Goal: Information Seeking & Learning: Learn about a topic

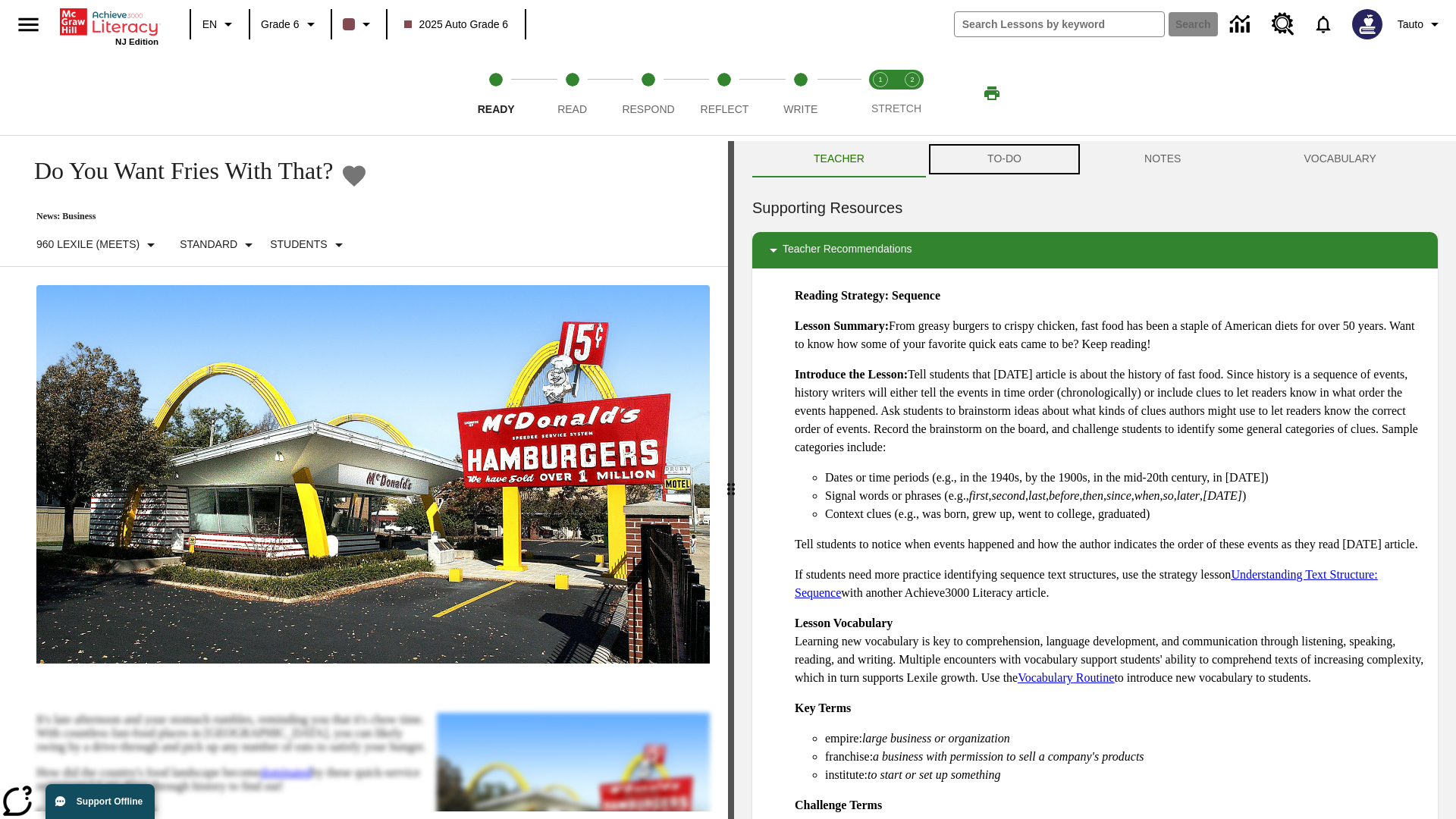
click at [1005, 159] on button "TO-DO" at bounding box center [1005, 159] width 157 height 37
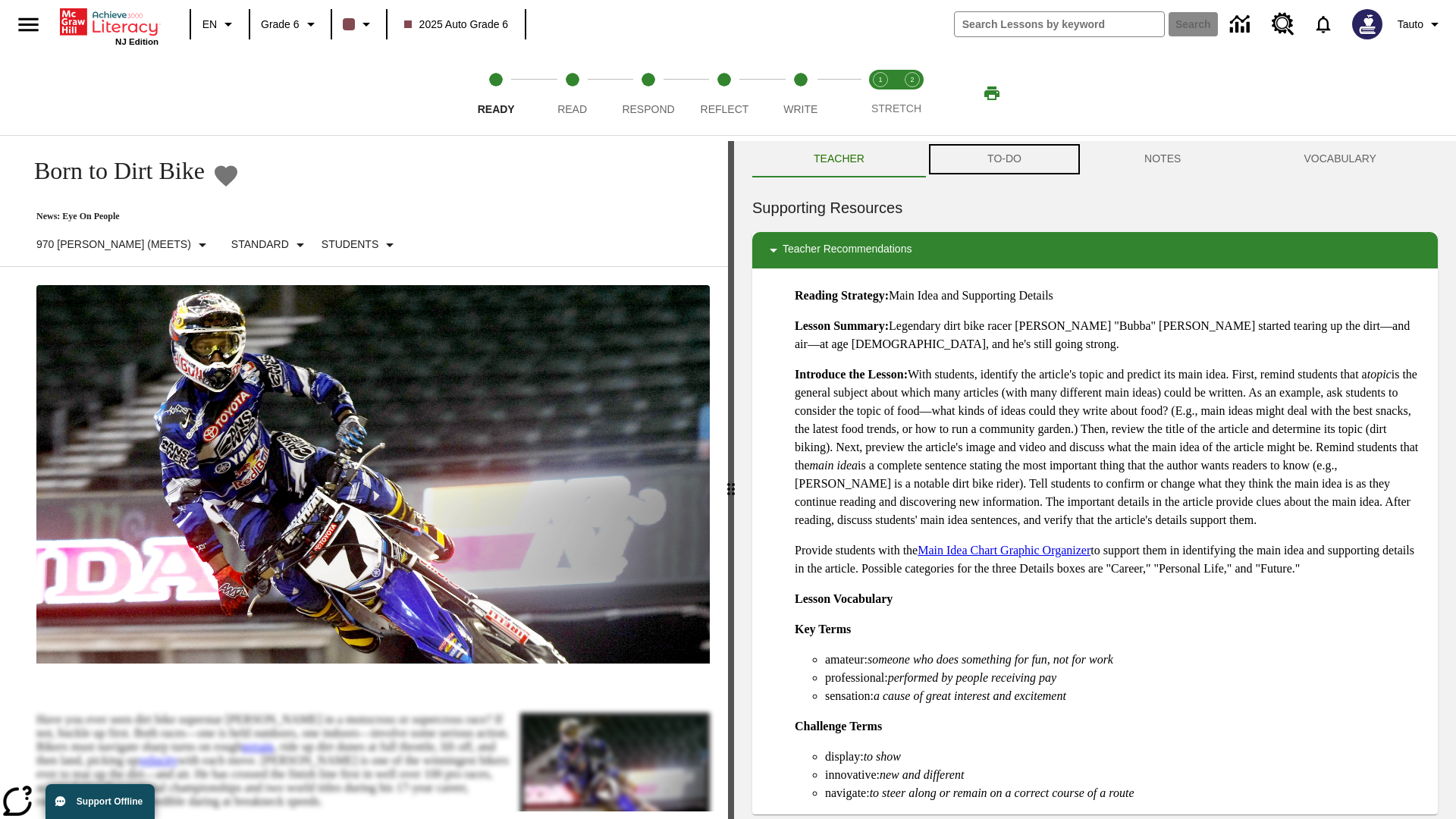
click at [1005, 159] on button "TO-DO" at bounding box center [1005, 159] width 157 height 37
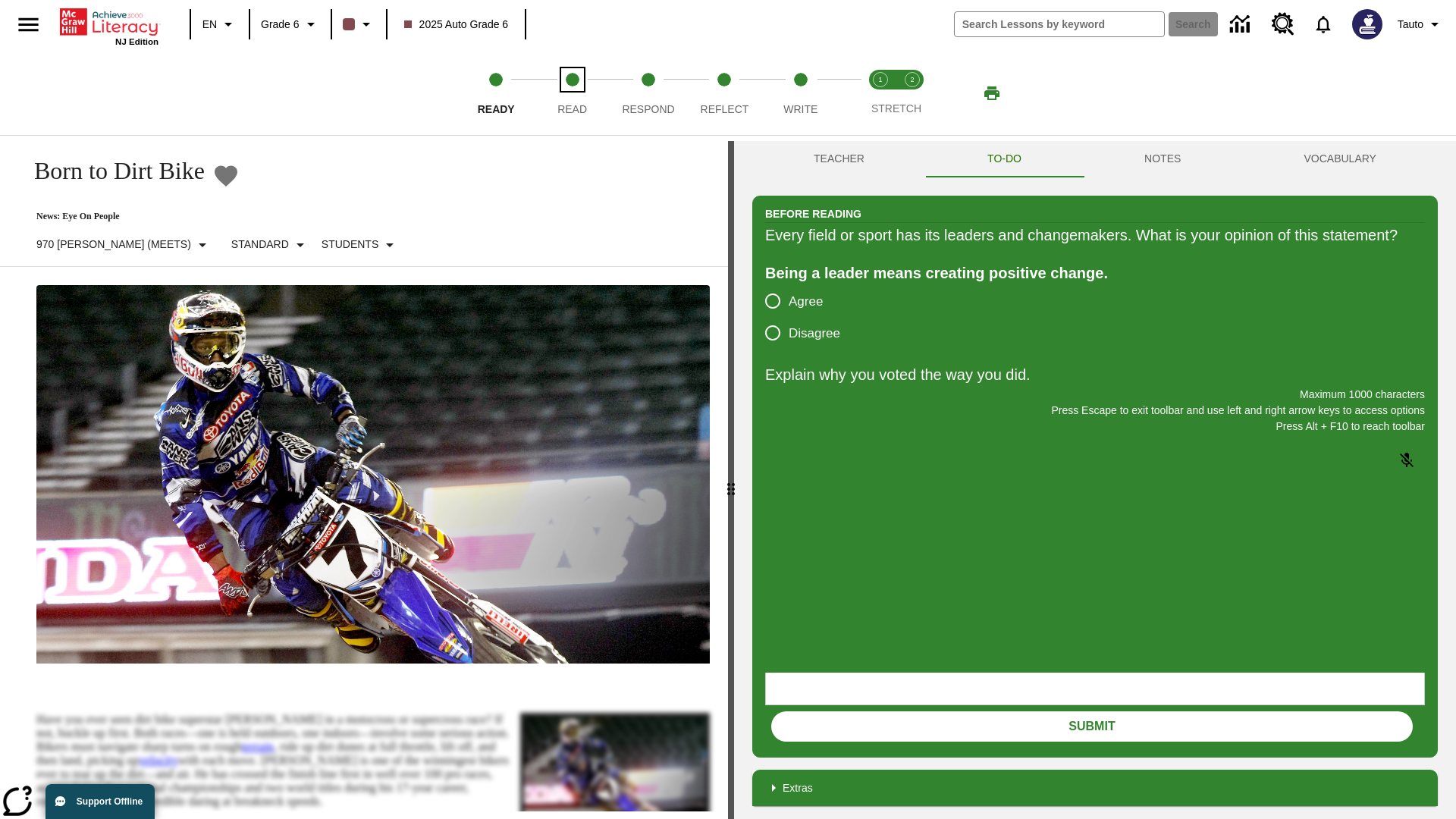
click at [572, 94] on span "Read" at bounding box center [572, 103] width 30 height 27
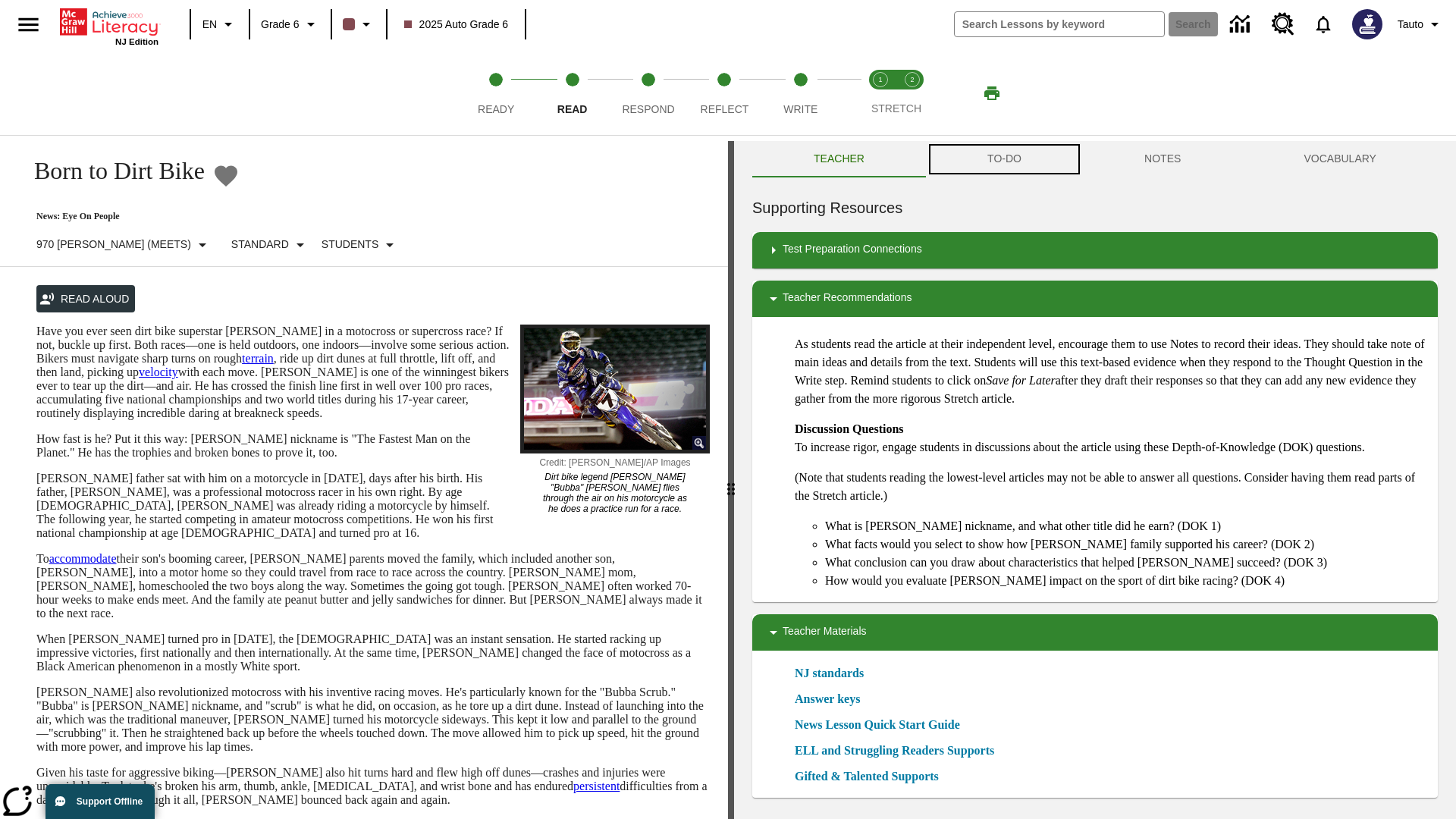
scroll to position [1, 0]
click at [1005, 159] on button "TO-DO" at bounding box center [1005, 158] width 157 height 37
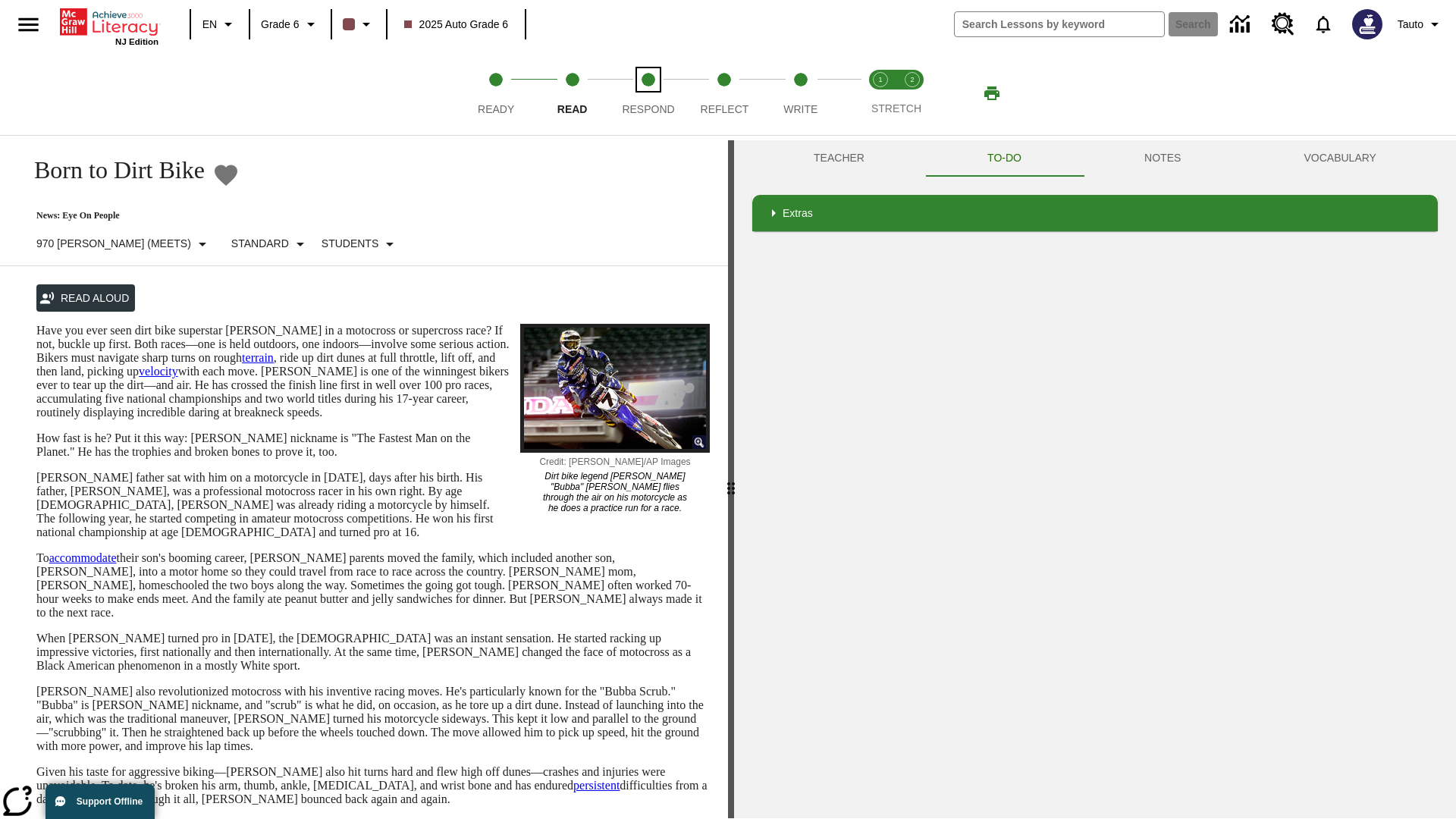
click at [649, 94] on span "Respond" at bounding box center [648, 103] width 52 height 27
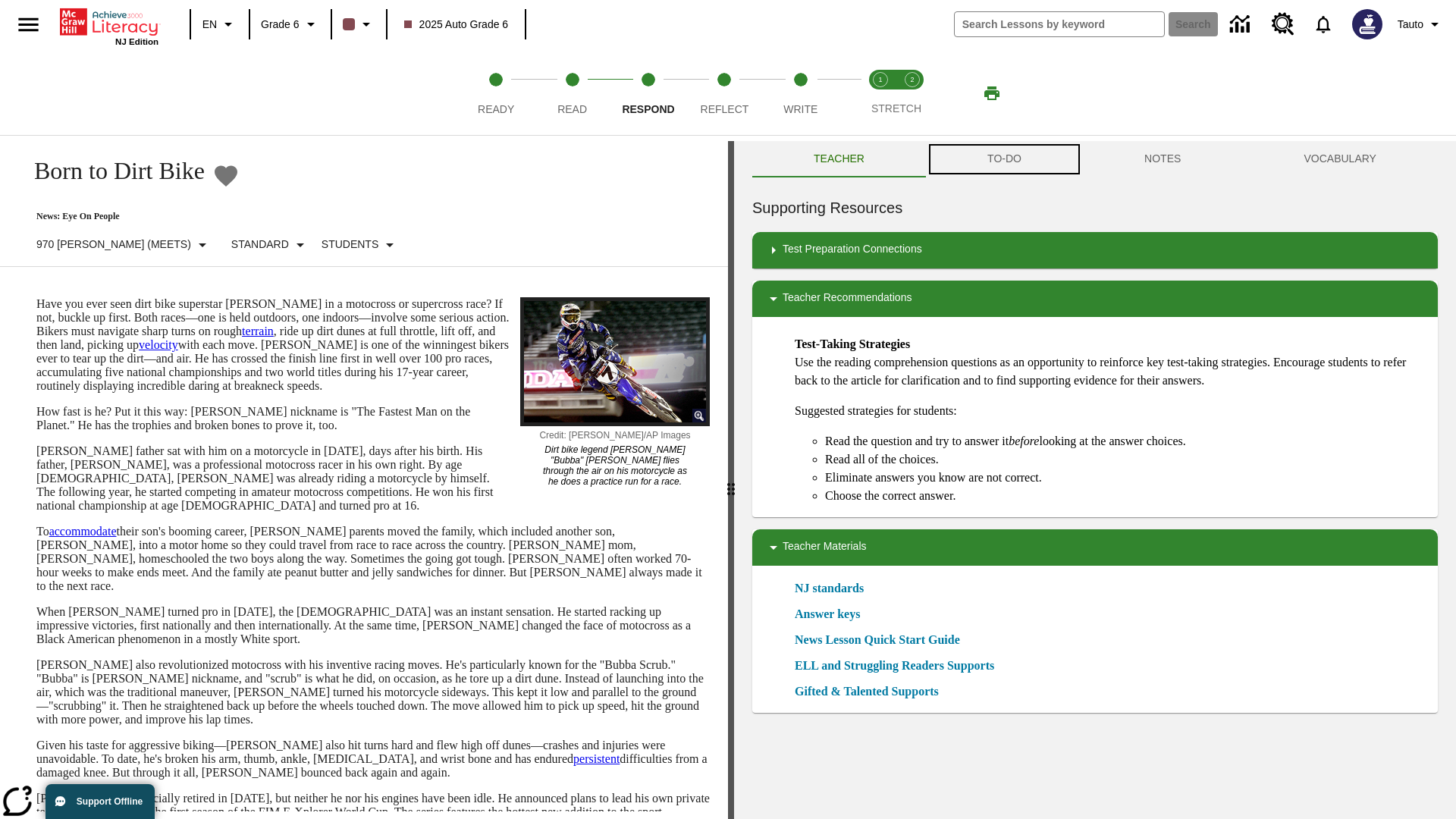
scroll to position [1, 0]
click at [1005, 159] on button "TO-DO" at bounding box center [1005, 158] width 157 height 37
